Goal: Find specific page/section: Find specific page/section

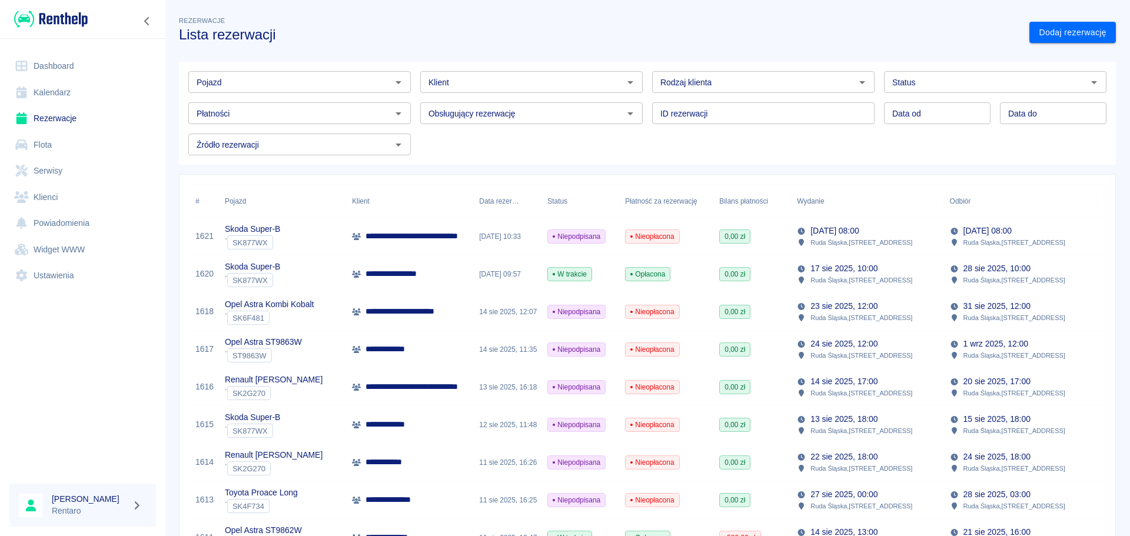
click at [348, 87] on input "Pojazd" at bounding box center [290, 82] width 196 height 15
click at [344, 103] on li "Astra Sports Tourer Vulcan - SK4F253" at bounding box center [298, 107] width 220 height 19
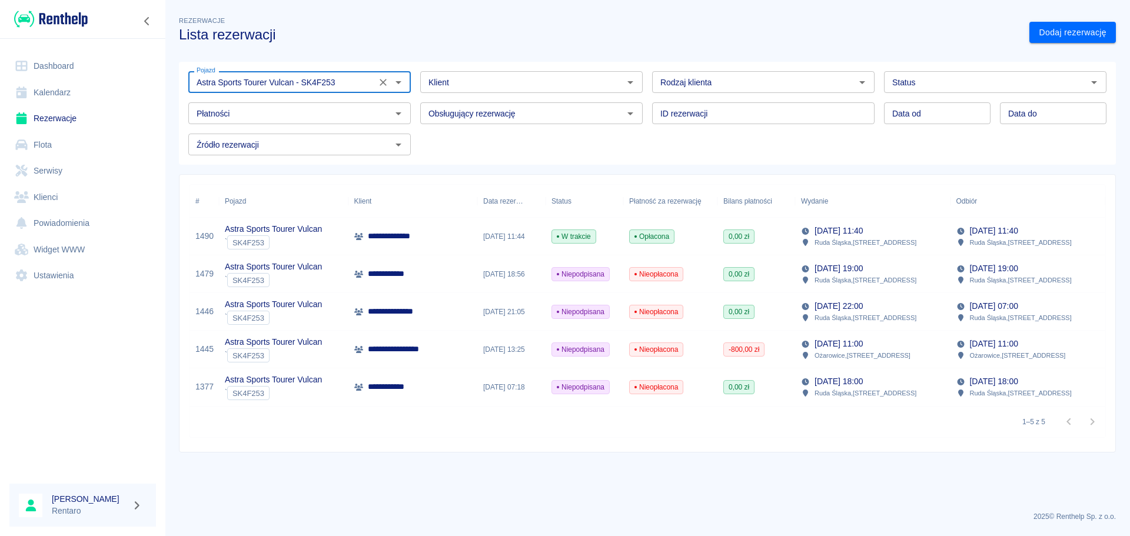
type input "Astra Sports Tourer Vulcan - SK4F253"
click at [307, 271] on p "Astra Sports Tourer Vulcan" at bounding box center [273, 267] width 97 height 12
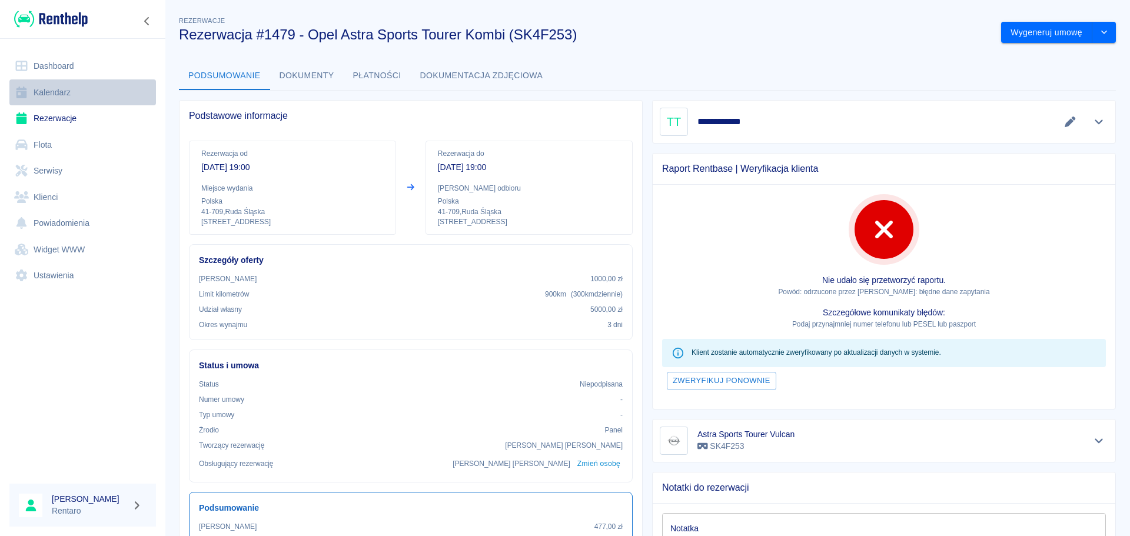
click at [52, 95] on link "Kalendarz" at bounding box center [82, 92] width 147 height 26
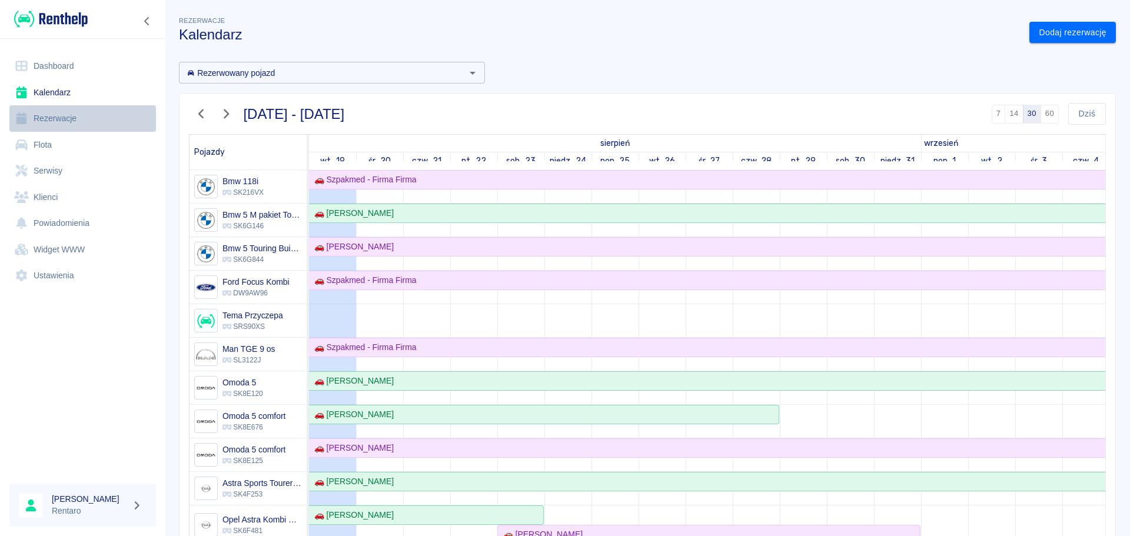
click at [58, 126] on link "Rezerwacje" at bounding box center [82, 118] width 147 height 26
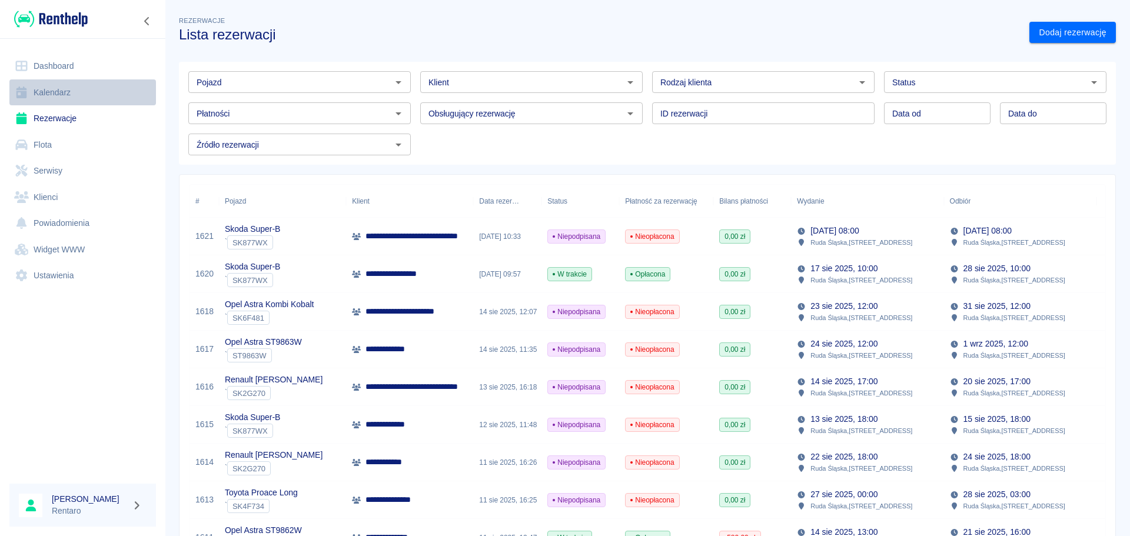
click at [70, 88] on link "Kalendarz" at bounding box center [82, 92] width 147 height 26
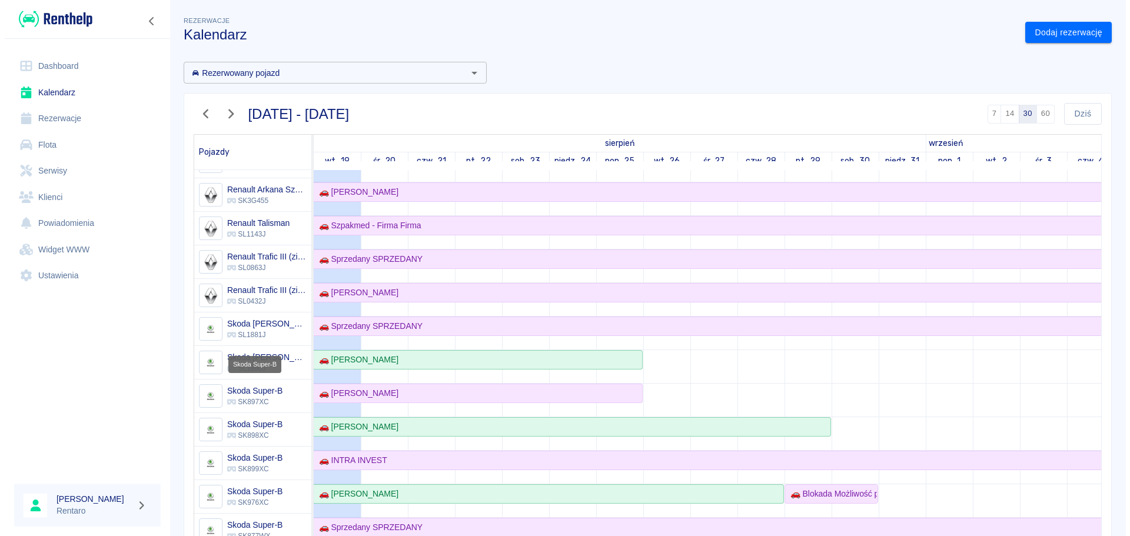
scroll to position [568, 0]
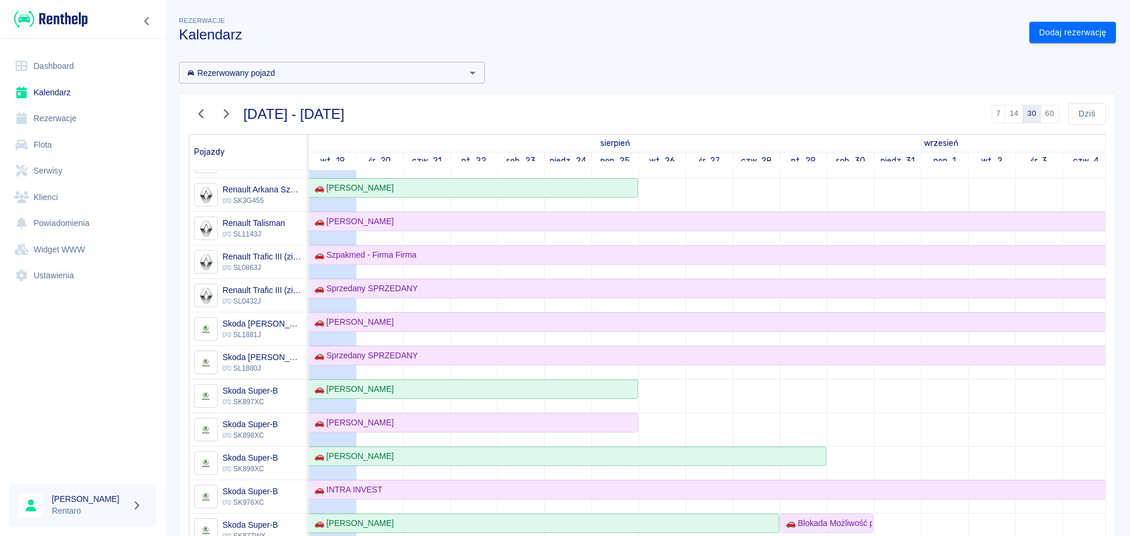
click at [204, 114] on icon "button" at bounding box center [201, 114] width 15 height 12
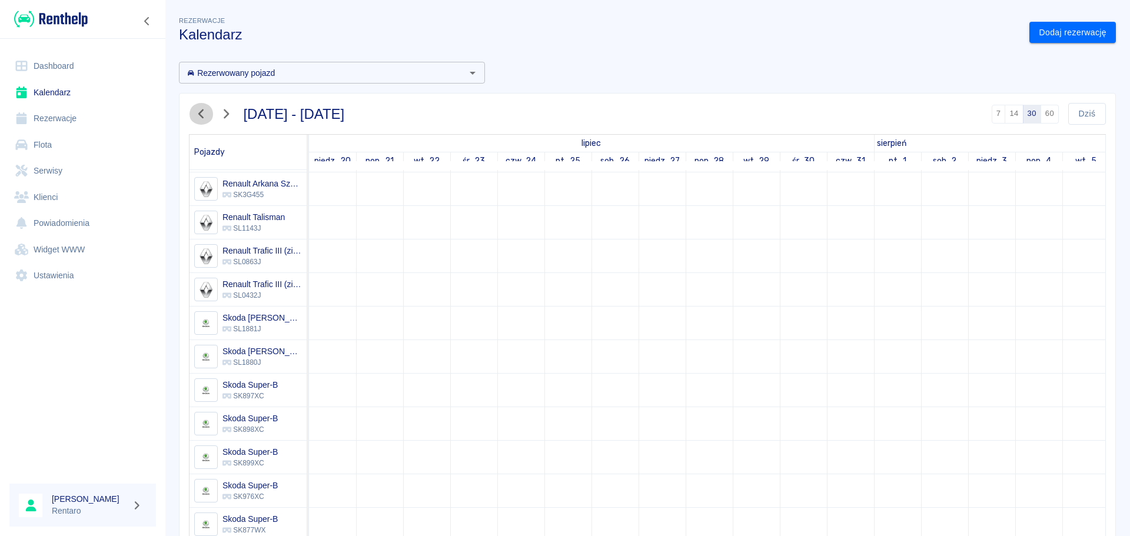
click at [204, 114] on icon "button" at bounding box center [201, 114] width 15 height 12
click at [204, 113] on icon "button" at bounding box center [201, 114] width 15 height 12
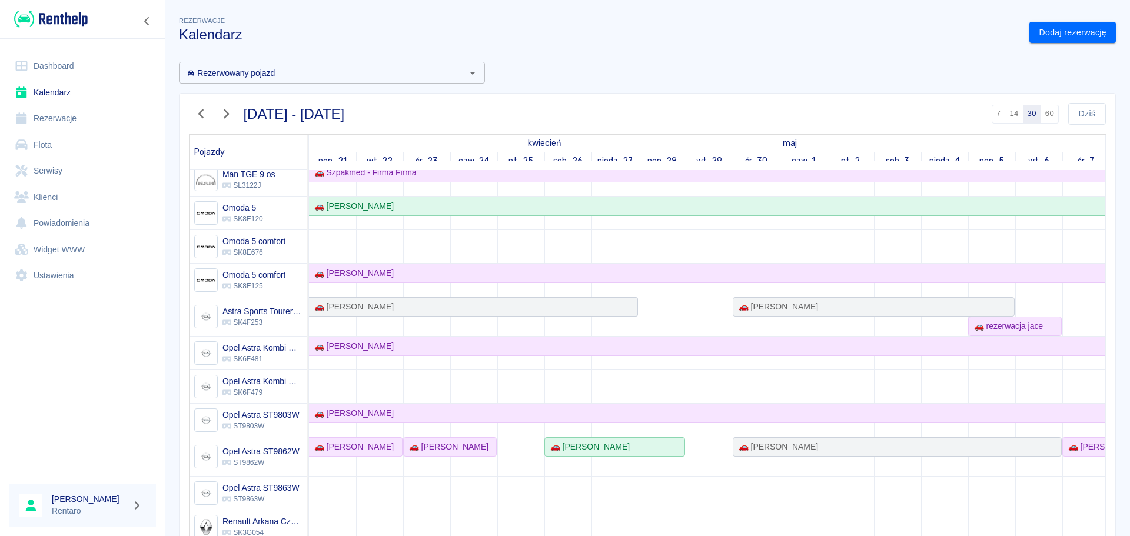
scroll to position [97, 0]
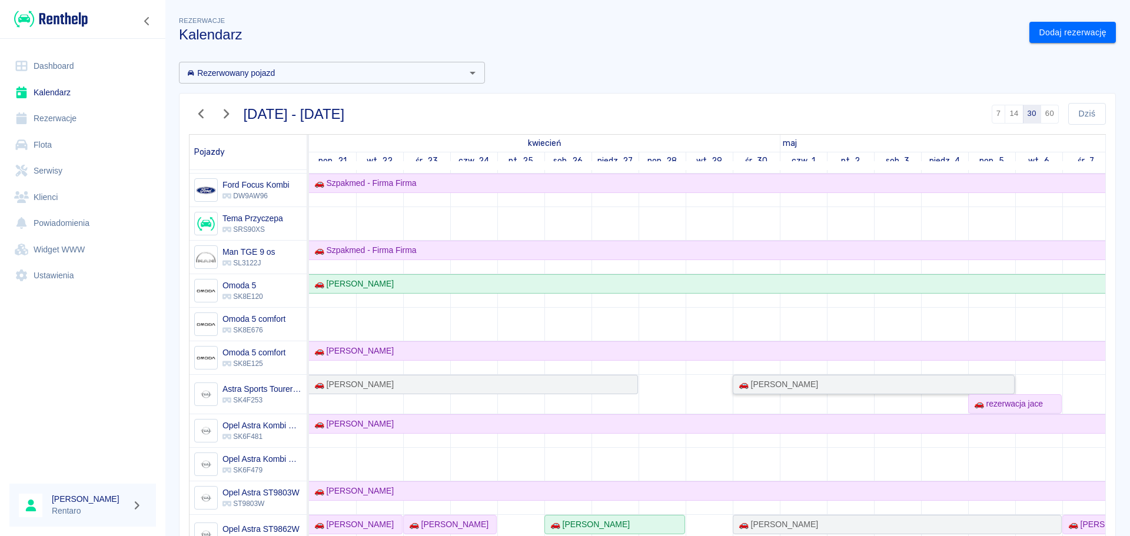
click at [823, 389] on div "🚗 [PERSON_NAME]" at bounding box center [874, 384] width 280 height 12
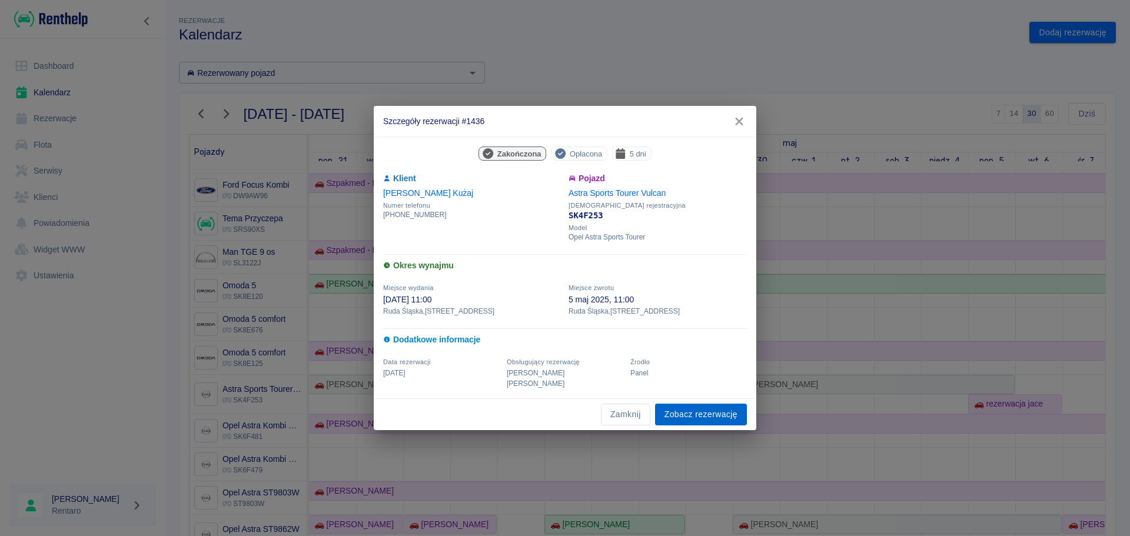
click at [683, 410] on link "Zobacz rezerwację" at bounding box center [701, 415] width 92 height 22
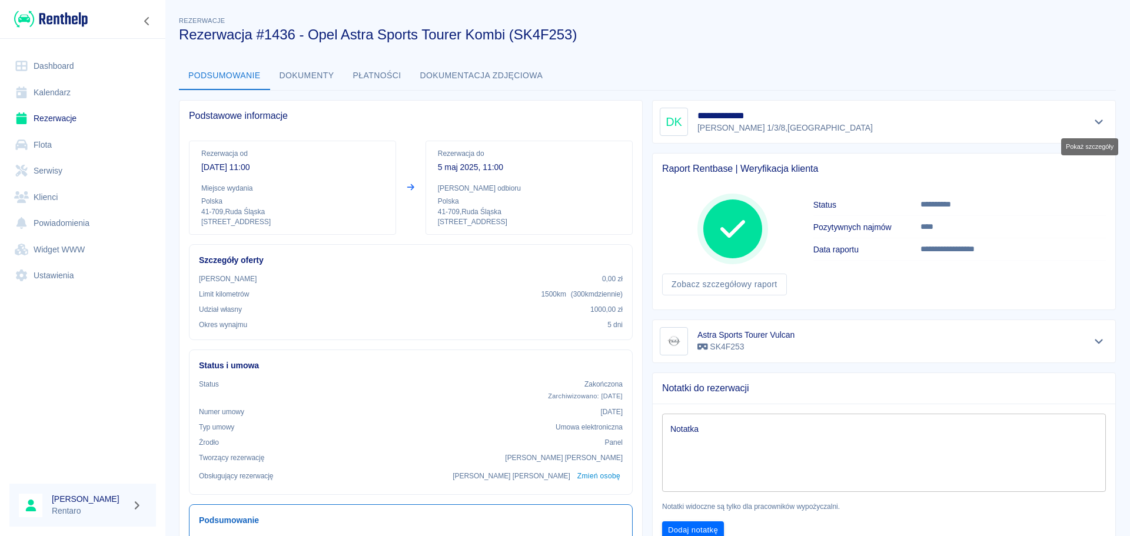
click at [1092, 120] on icon "Pokaż szczegóły" at bounding box center [1099, 122] width 14 height 11
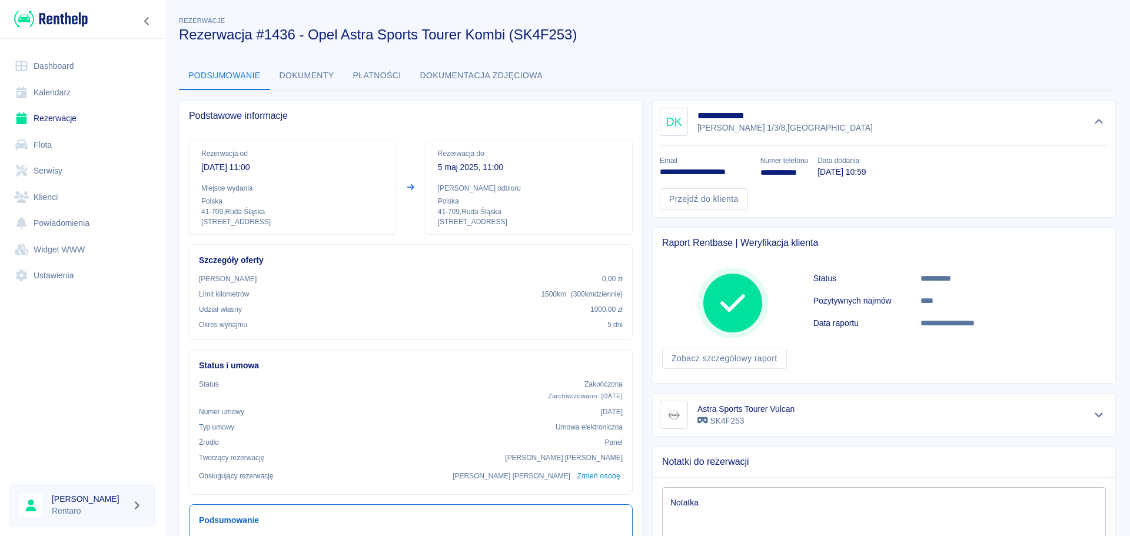
click at [662, 121] on div "DK" at bounding box center [674, 122] width 28 height 28
click at [55, 196] on link "Klienci" at bounding box center [82, 197] width 147 height 26
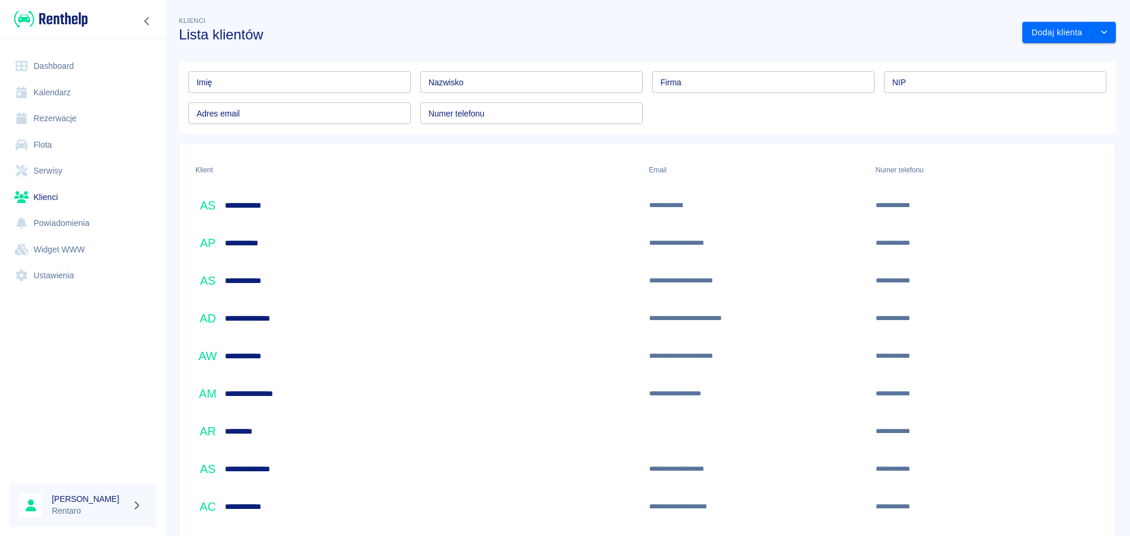
click at [259, 81] on input "Imię" at bounding box center [299, 82] width 222 height 22
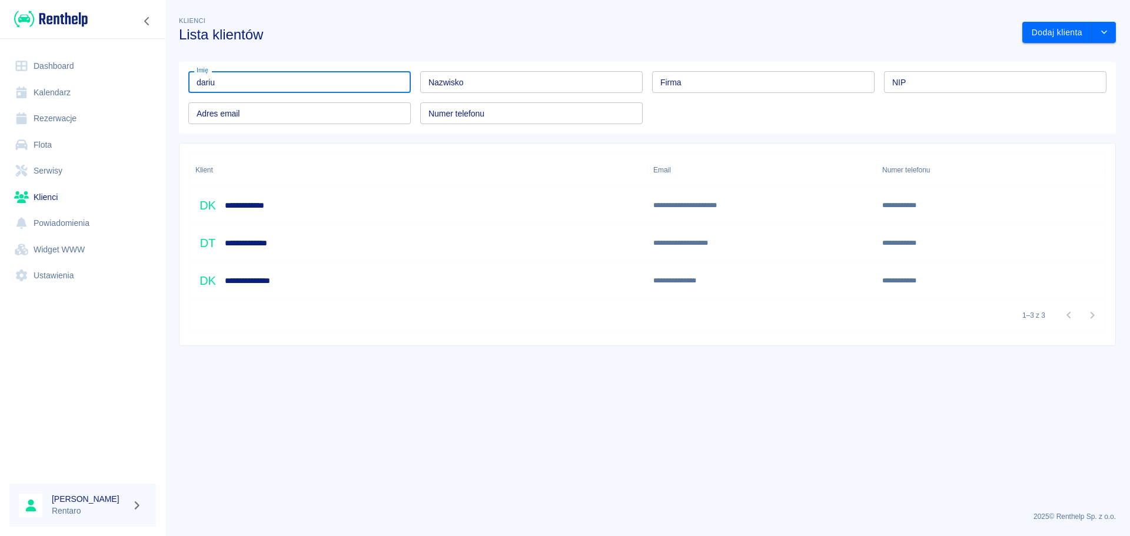
type input "dariu"
click at [271, 204] on h6 "**********" at bounding box center [250, 205] width 51 height 12
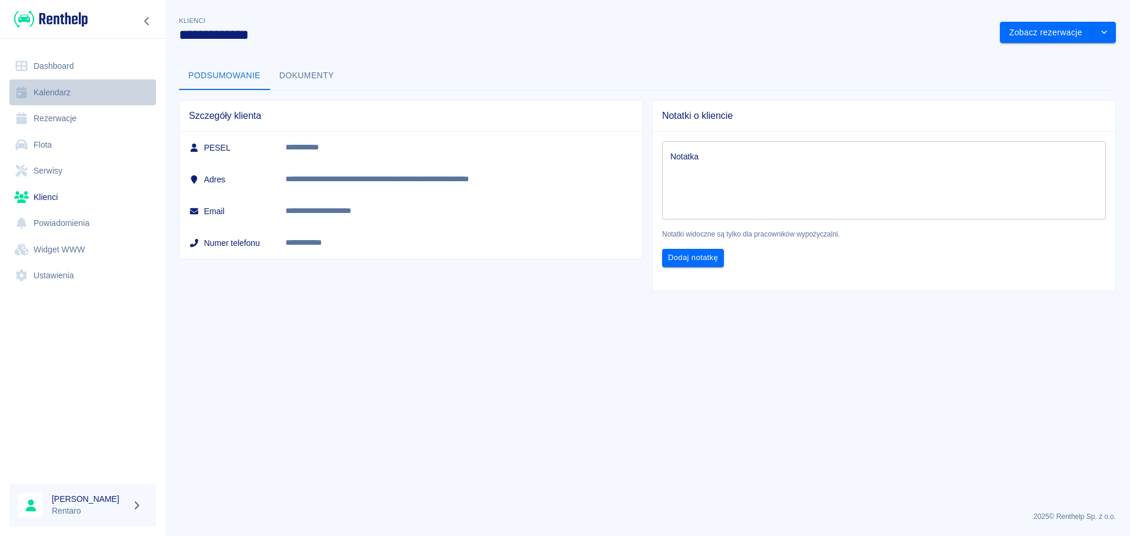
click at [72, 91] on link "Kalendarz" at bounding box center [82, 92] width 147 height 26
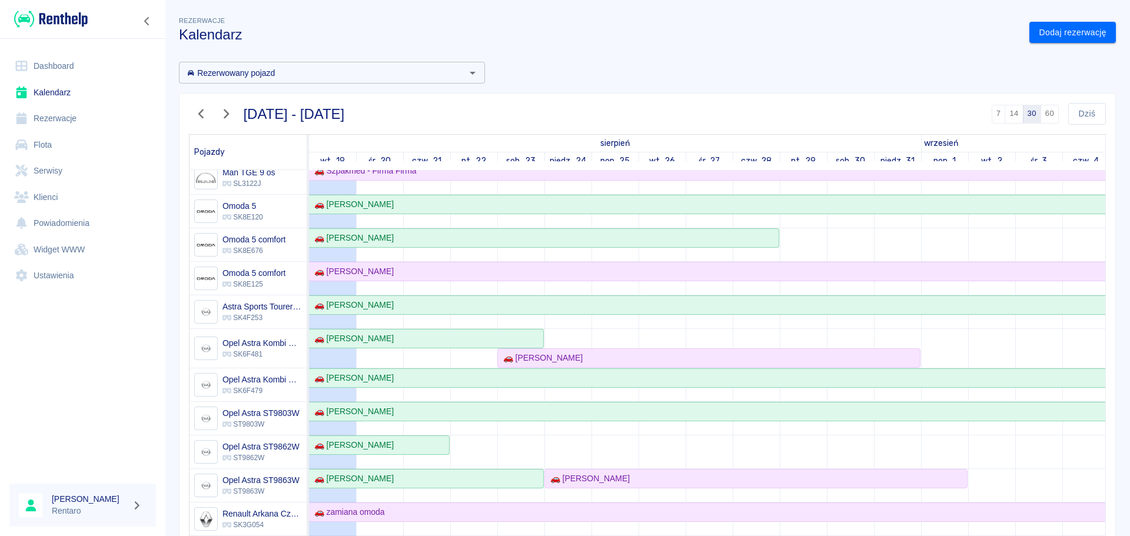
scroll to position [588, 0]
